Goal: Transaction & Acquisition: Purchase product/service

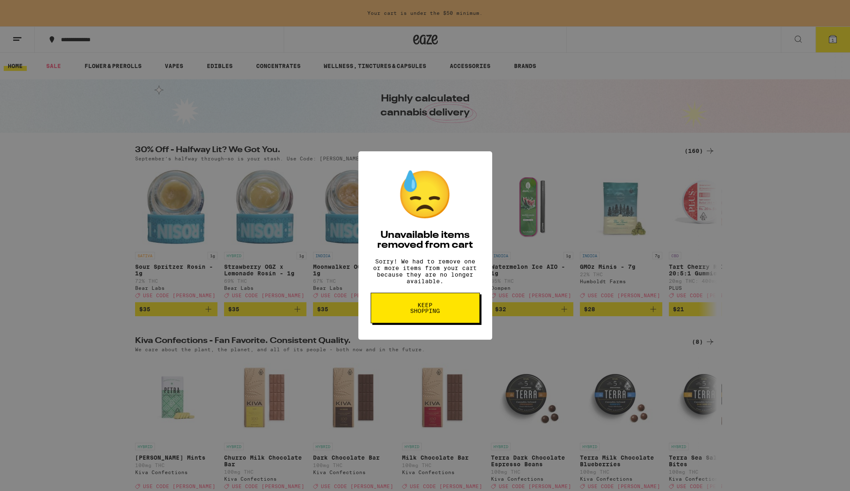
click at [300, 289] on div "😓 Unavailable items removed from cart Sorry! We had to remove one or more items…" at bounding box center [425, 245] width 850 height 491
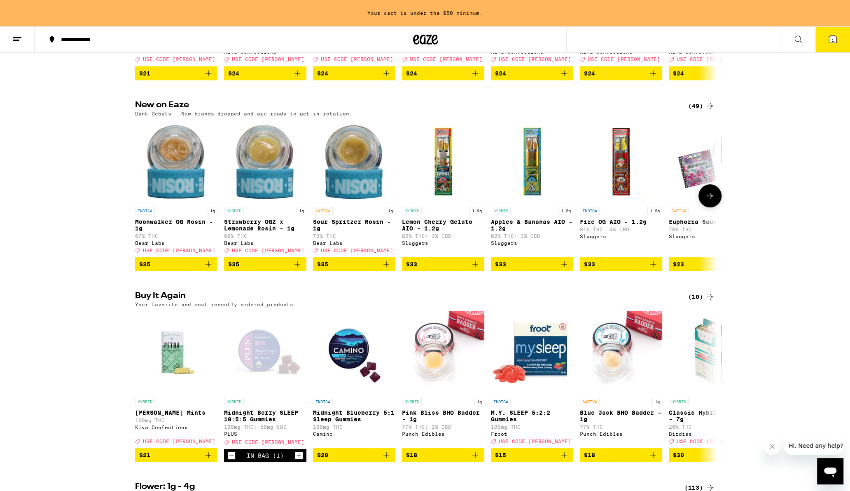
scroll to position [435, 0]
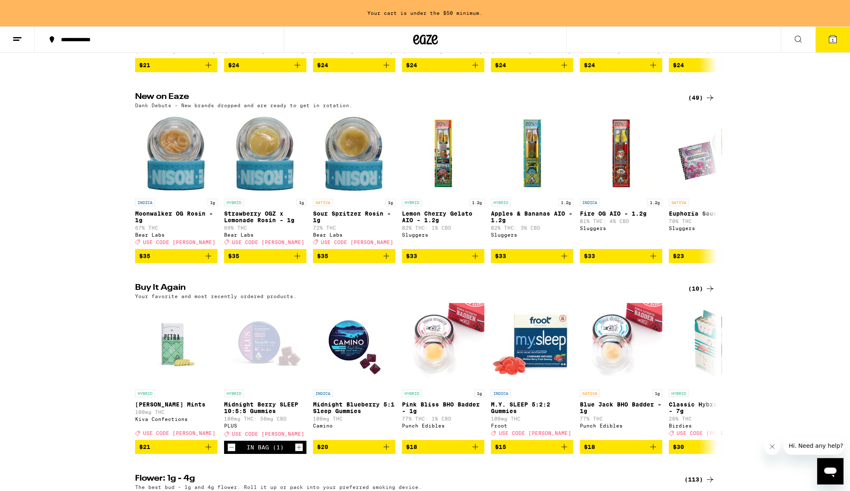
click at [797, 35] on icon at bounding box center [799, 39] width 10 height 10
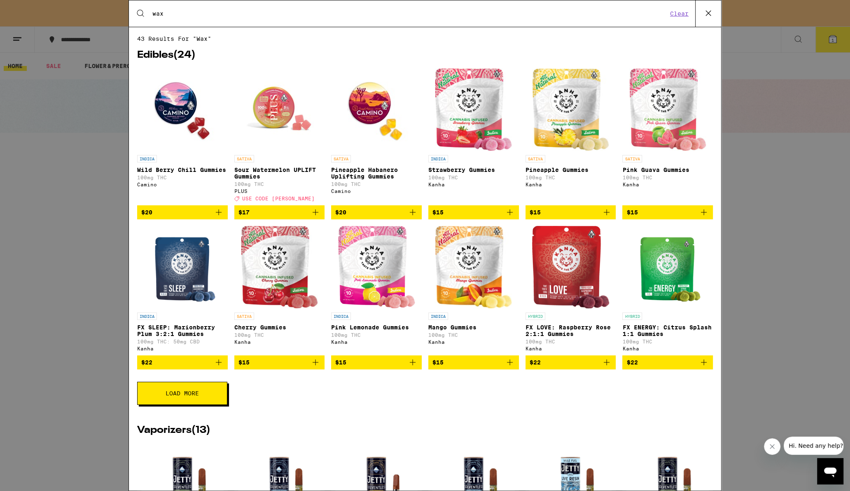
type input "wax"
click at [180, 15] on input "wax" at bounding box center [410, 13] width 516 height 7
